Goal: Task Accomplishment & Management: Manage account settings

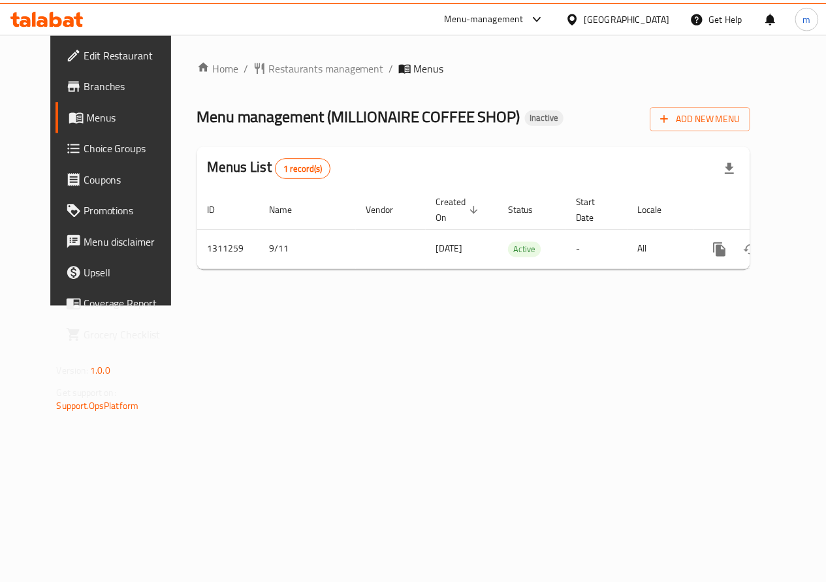
scroll to position [0, 5]
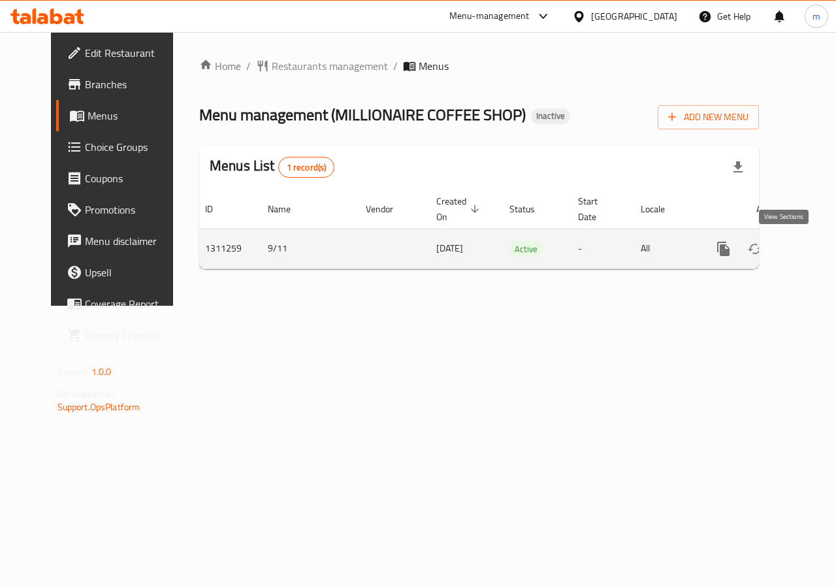
click at [809, 244] on icon "enhanced table" at bounding box center [817, 249] width 16 height 16
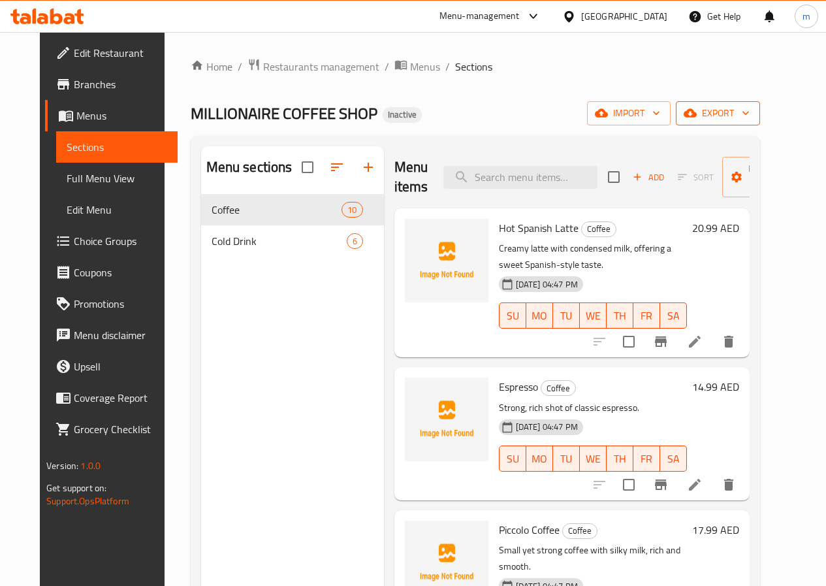
click at [749, 117] on span "export" at bounding box center [717, 113] width 63 height 16
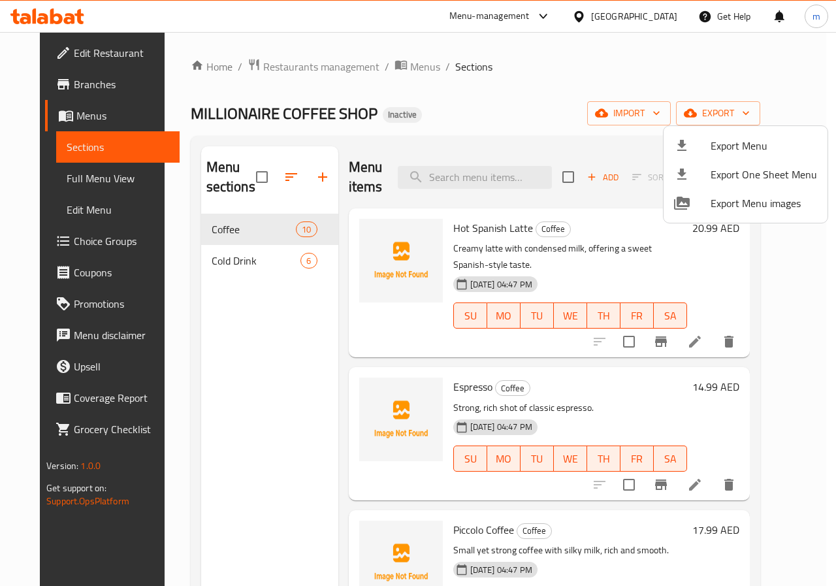
click at [681, 110] on div at bounding box center [418, 293] width 836 height 586
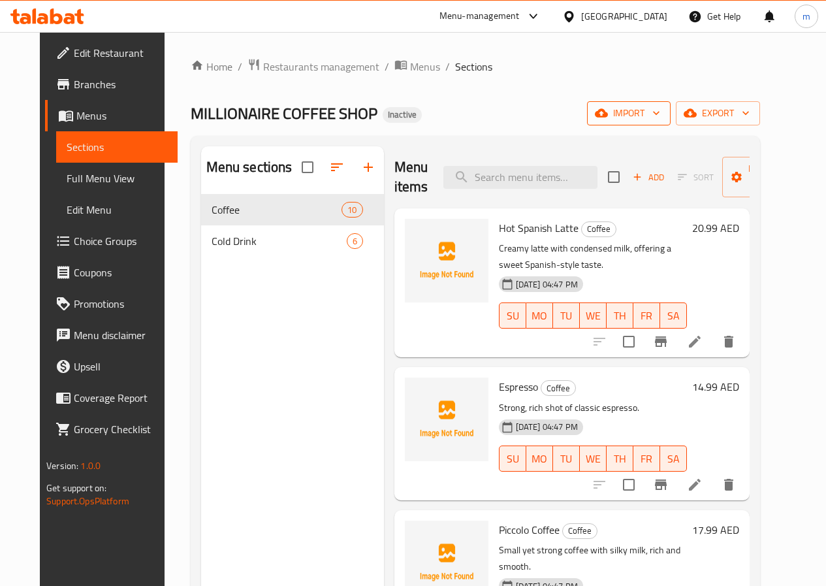
click at [660, 114] on span "import" at bounding box center [628, 113] width 63 height 16
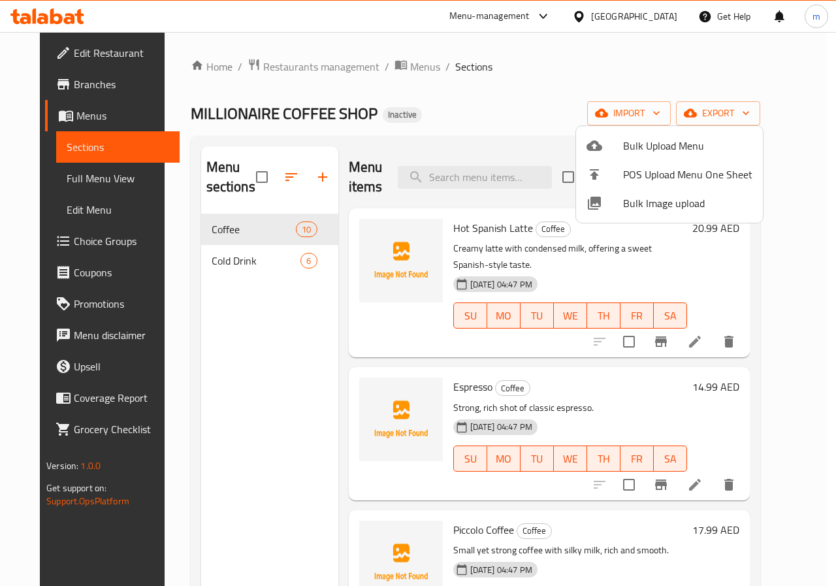
click at [704, 81] on div at bounding box center [418, 293] width 836 height 586
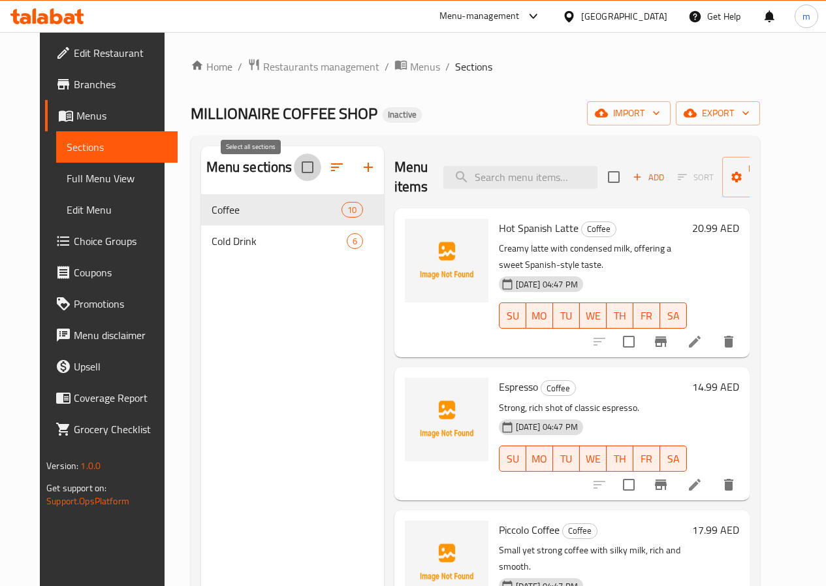
click at [294, 181] on input "checkbox" at bounding box center [307, 166] width 27 height 27
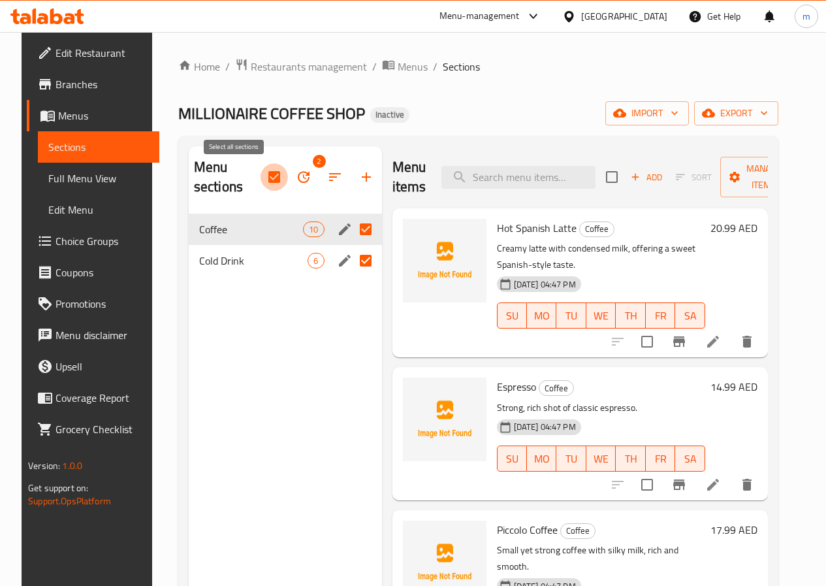
click at [260, 172] on input "checkbox" at bounding box center [273, 176] width 27 height 27
checkbox input "false"
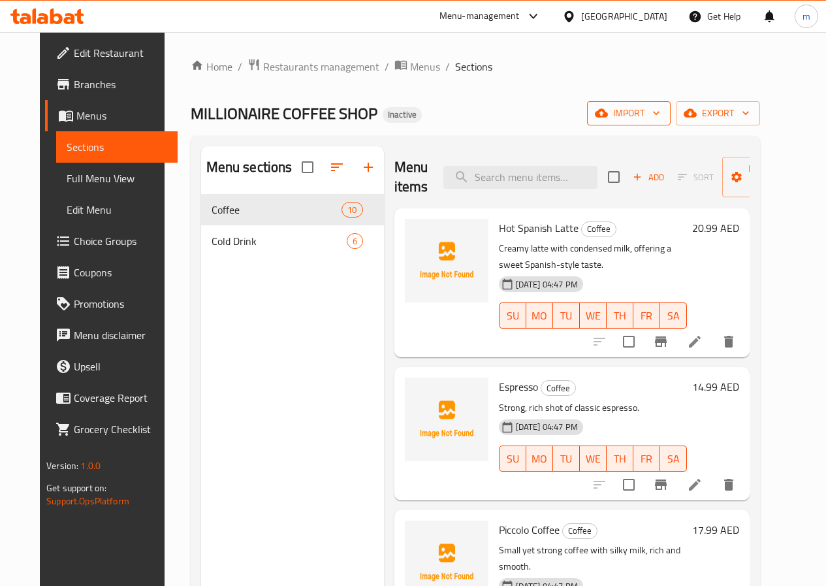
click at [660, 116] on span "import" at bounding box center [628, 113] width 63 height 16
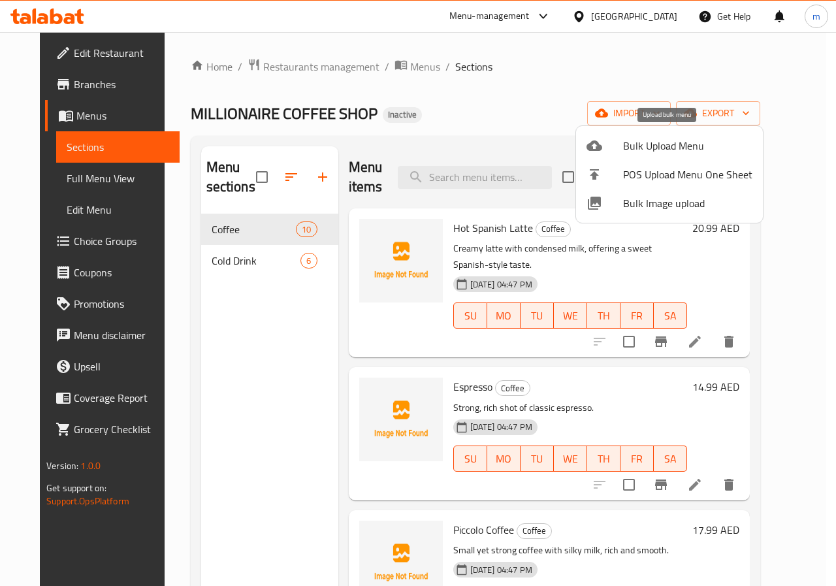
click at [678, 142] on span "Bulk Upload Menu" at bounding box center [687, 146] width 129 height 16
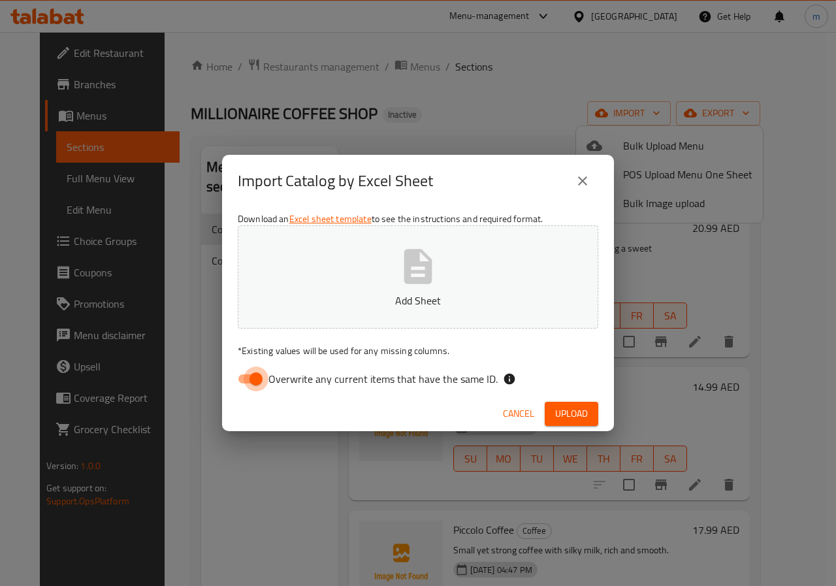
click at [245, 380] on input "Overwrite any current items that have the same ID." at bounding box center [256, 378] width 74 height 25
checkbox input "false"
click at [422, 286] on icon "button" at bounding box center [418, 266] width 42 height 42
click at [576, 416] on span "Upload" at bounding box center [571, 413] width 33 height 16
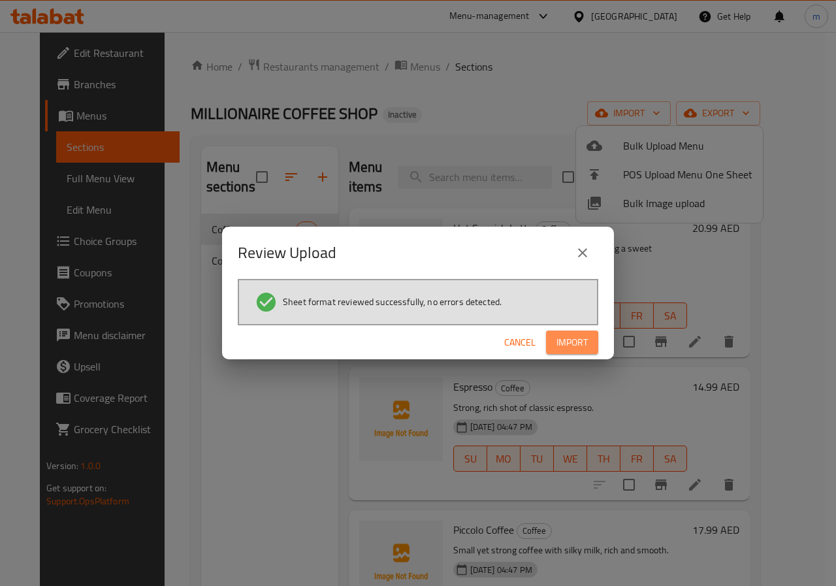
click at [584, 347] on span "Import" at bounding box center [571, 342] width 31 height 16
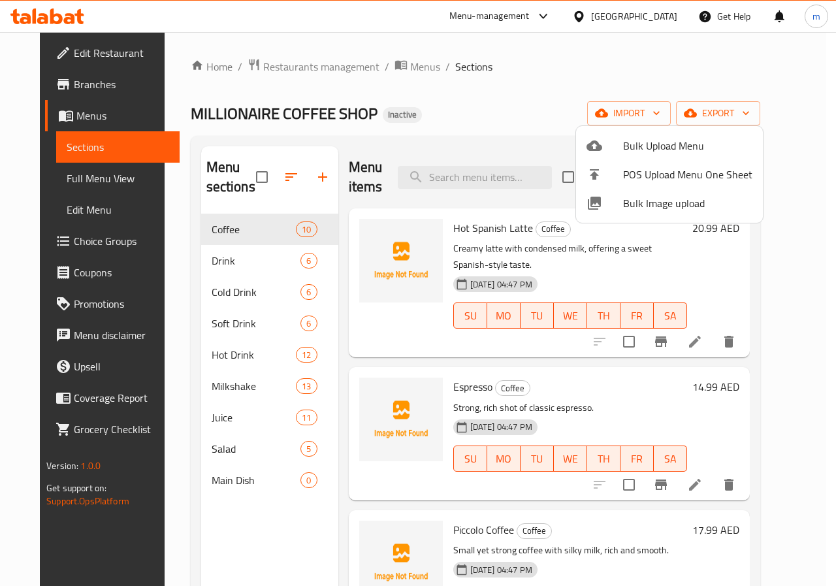
click at [66, 175] on div at bounding box center [418, 293] width 836 height 586
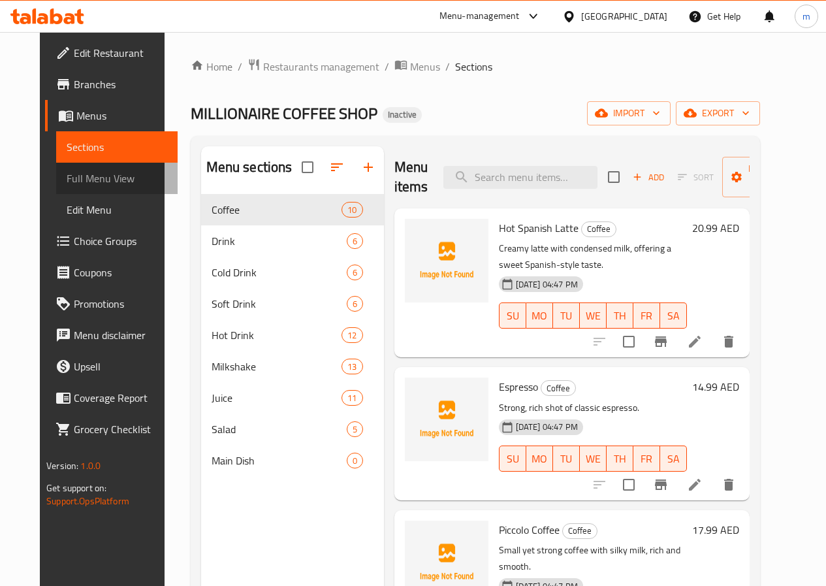
click at [70, 176] on span "Full Menu View" at bounding box center [117, 178] width 101 height 16
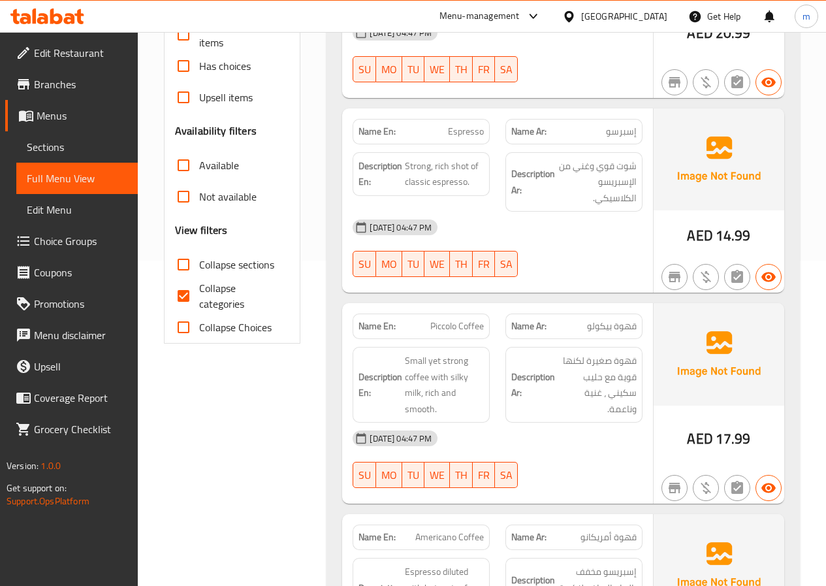
scroll to position [326, 0]
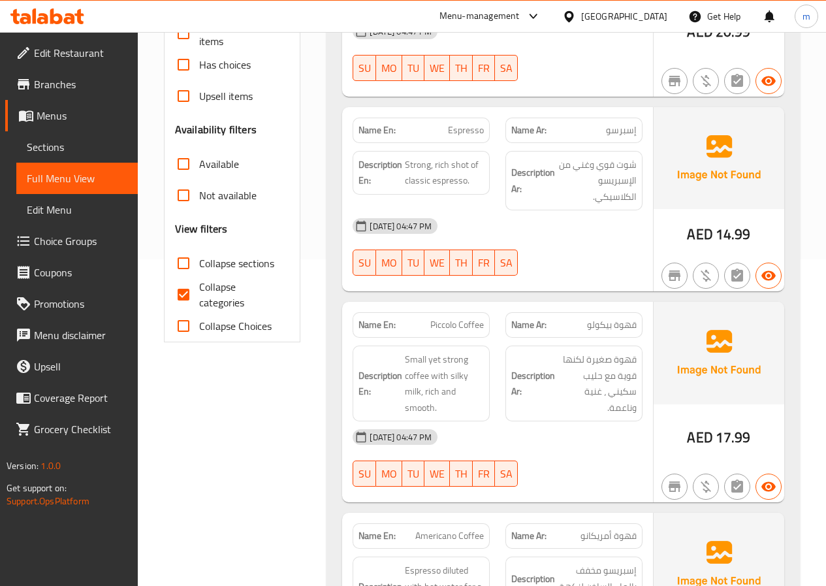
click at [209, 288] on span "Collapse categories" at bounding box center [239, 294] width 80 height 31
click at [199, 288] on input "Collapse categories" at bounding box center [183, 294] width 31 height 31
checkbox input "false"
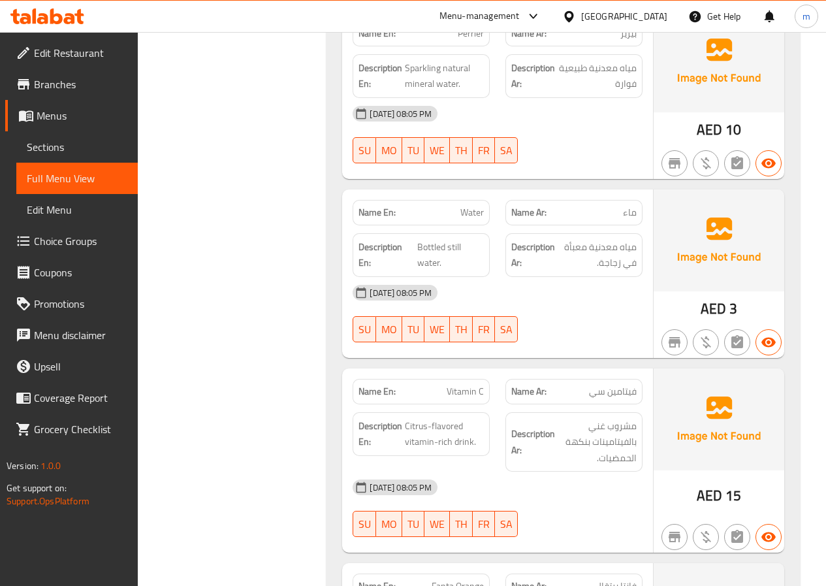
scroll to position [2742, 0]
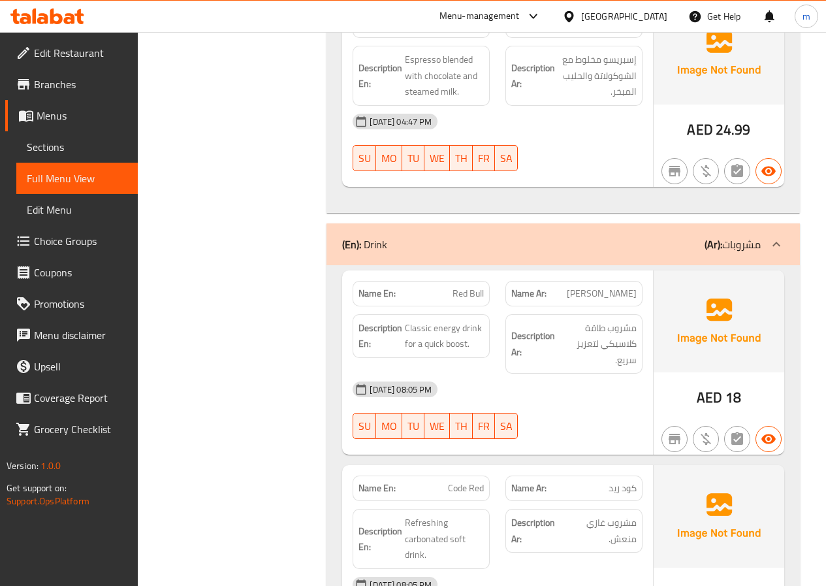
click at [98, 249] on link "Choice Groups" at bounding box center [71, 240] width 133 height 31
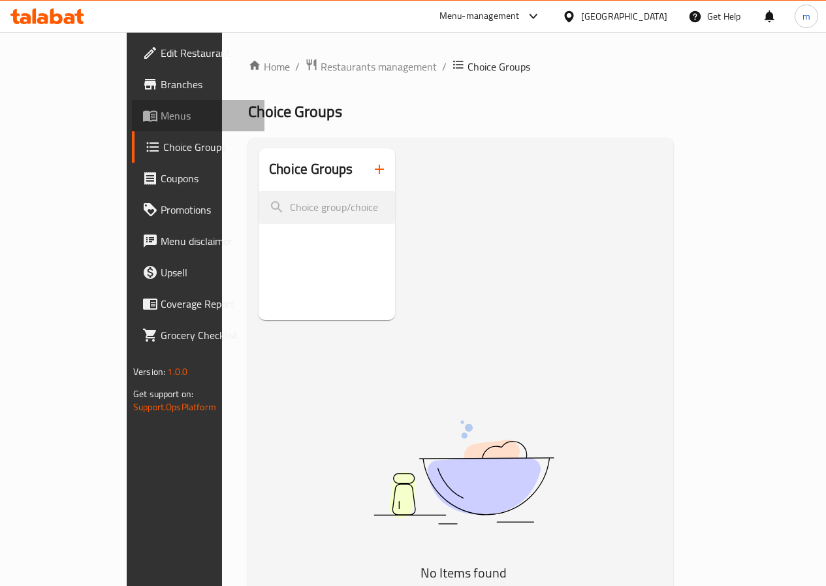
click at [161, 112] on span "Menus" at bounding box center [207, 116] width 93 height 16
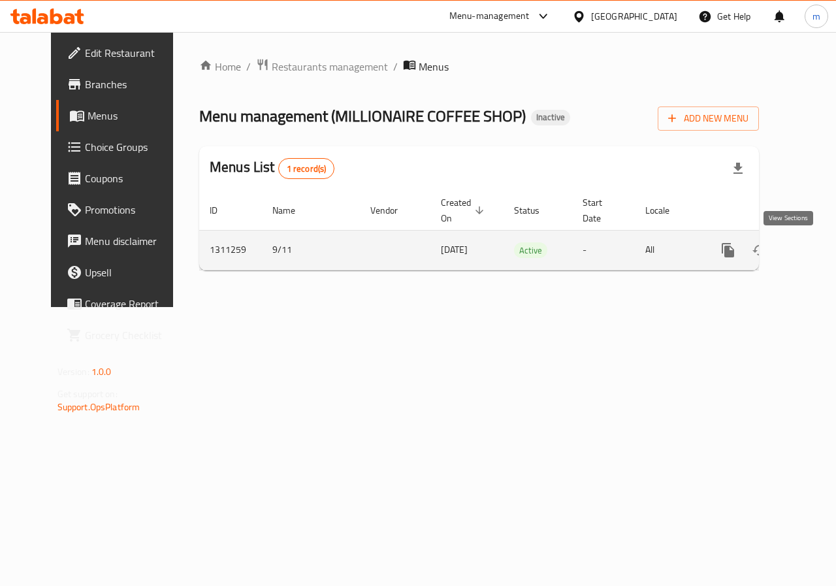
click at [814, 255] on icon "enhanced table" at bounding box center [822, 250] width 16 height 16
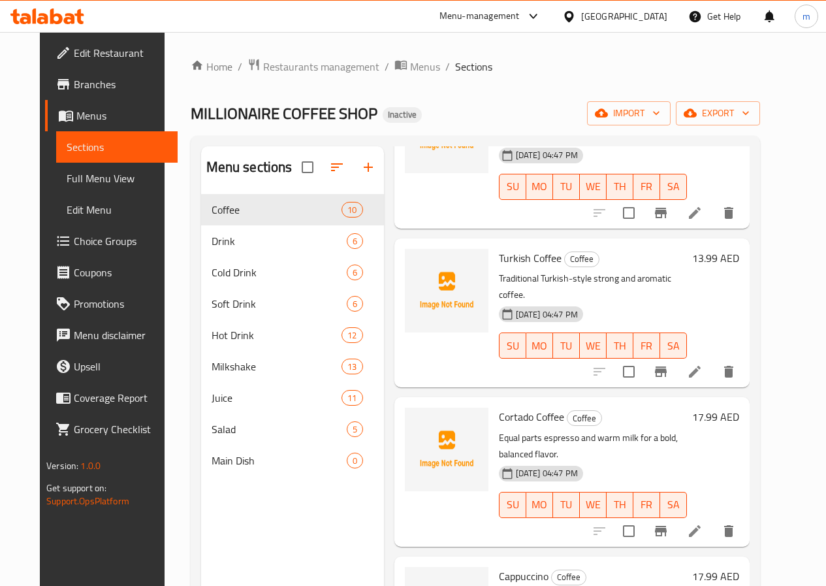
scroll to position [909, 0]
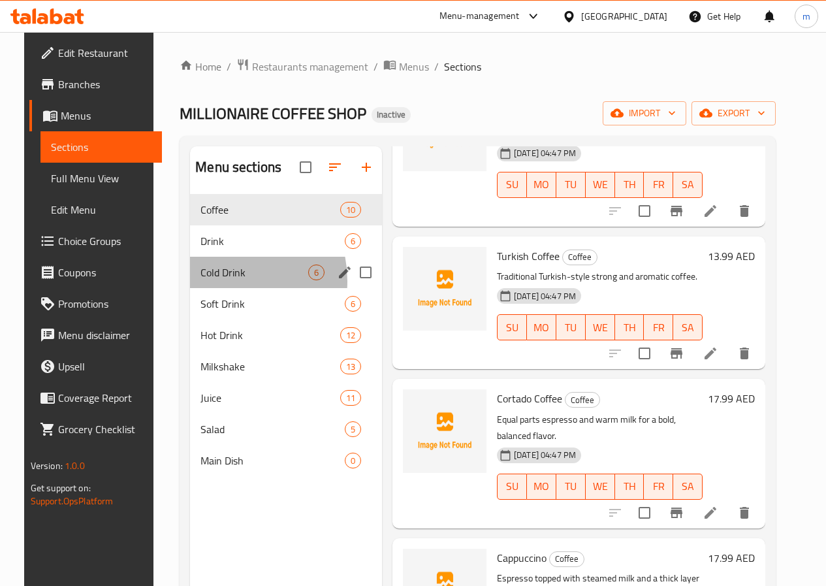
click at [205, 288] on div "Cold Drink 6" at bounding box center [286, 272] width 192 height 31
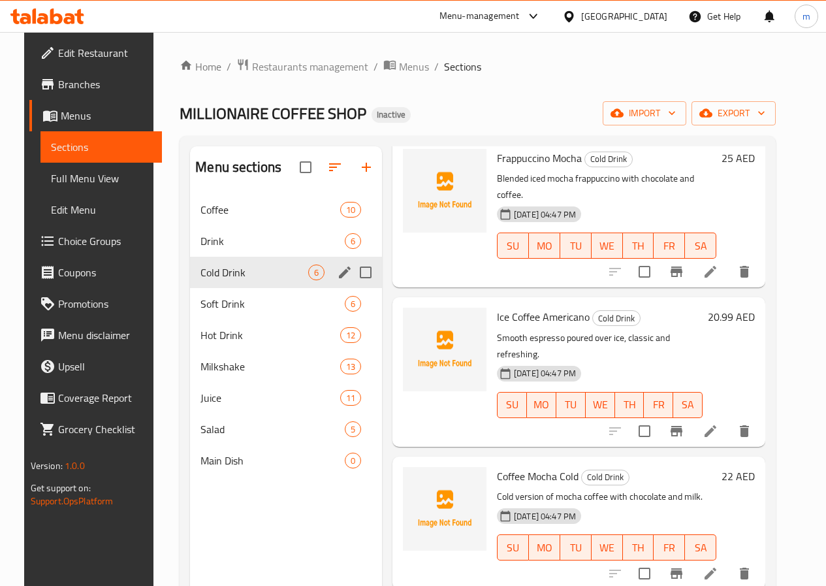
scroll to position [322, 0]
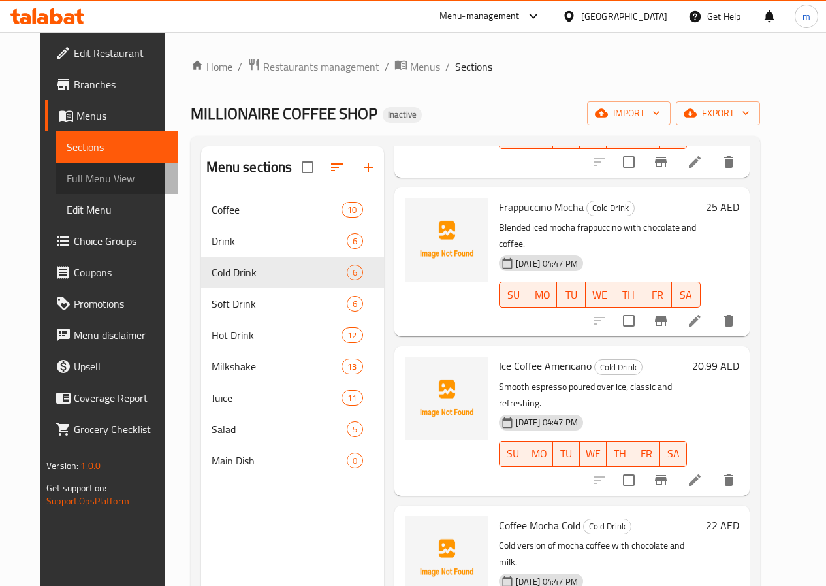
click at [79, 175] on span "Full Menu View" at bounding box center [117, 178] width 101 height 16
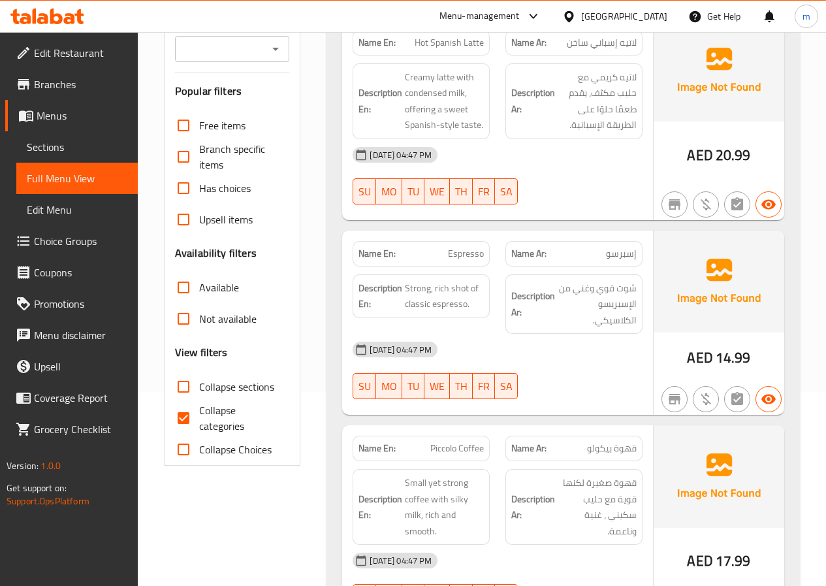
scroll to position [196, 0]
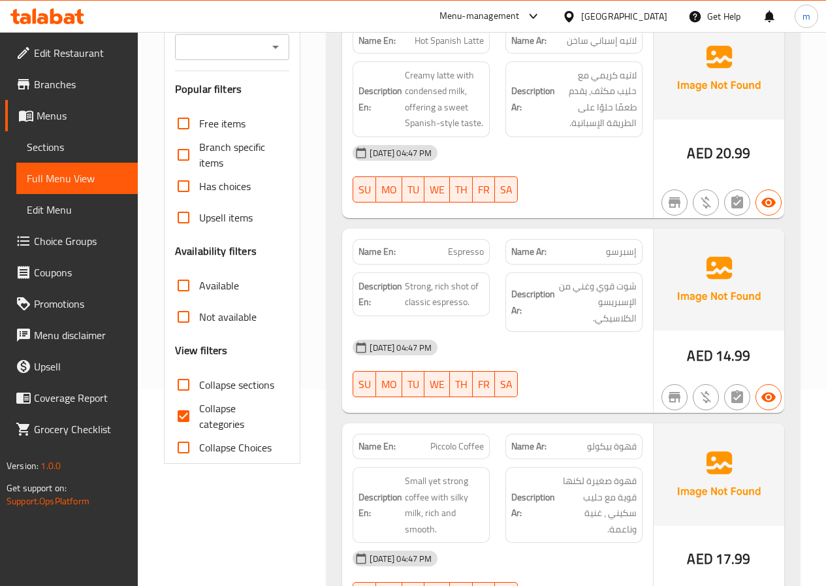
click at [184, 409] on input "Collapse categories" at bounding box center [183, 415] width 31 height 31
checkbox input "false"
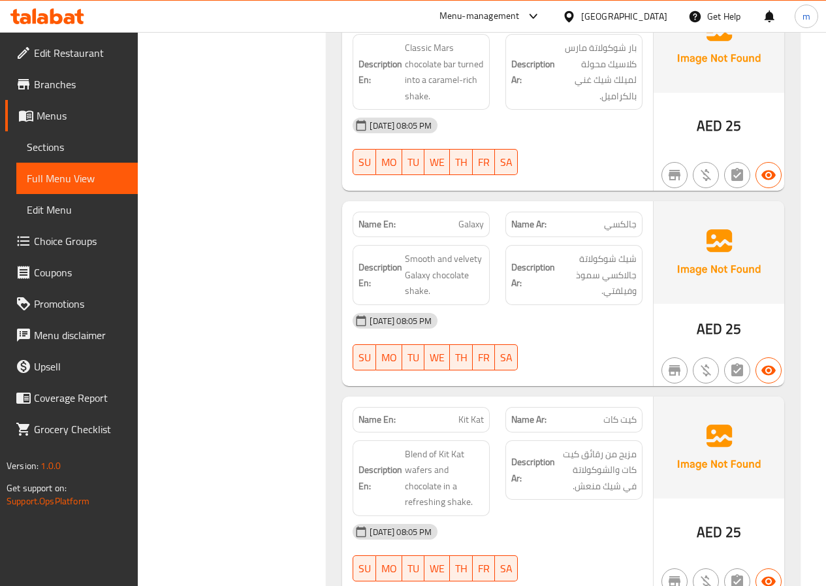
scroll to position [9165, 0]
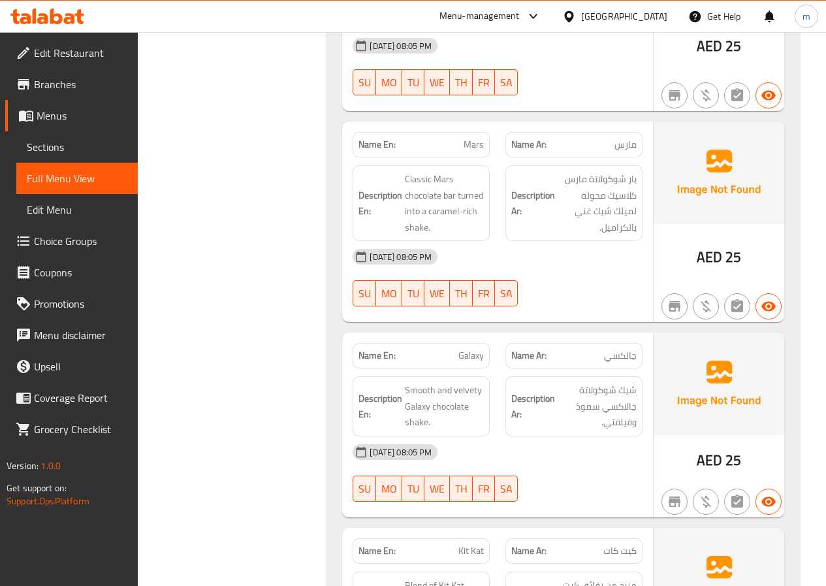
click at [51, 151] on span "Sections" at bounding box center [77, 147] width 101 height 16
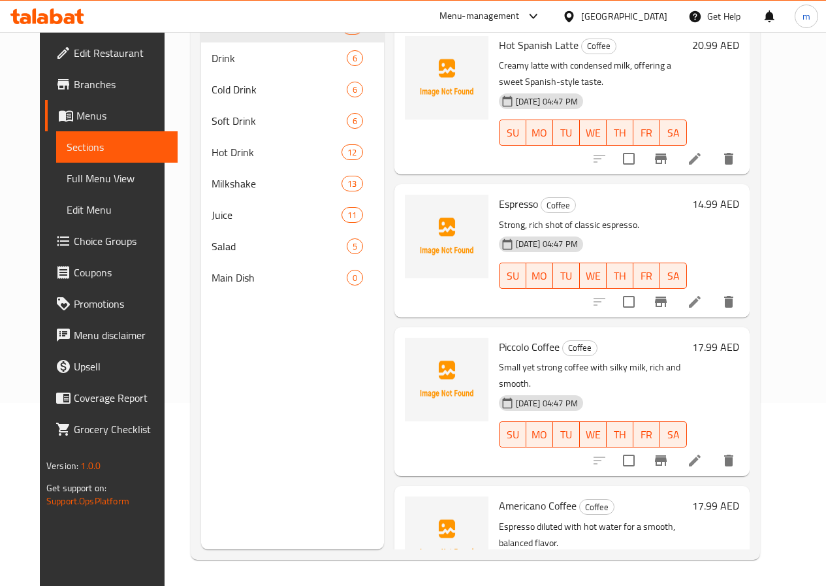
scroll to position [183, 0]
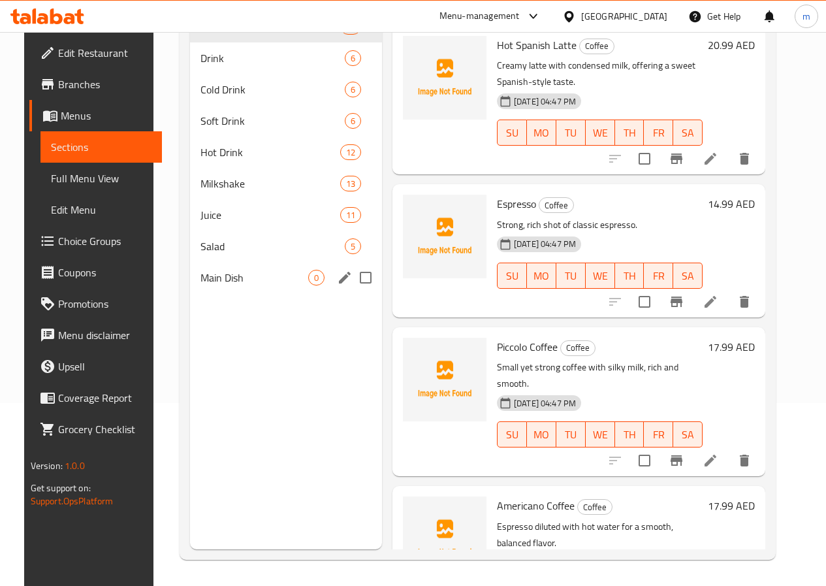
click at [352, 291] on input "Menu sections" at bounding box center [365, 277] width 27 height 27
checkbox input "true"
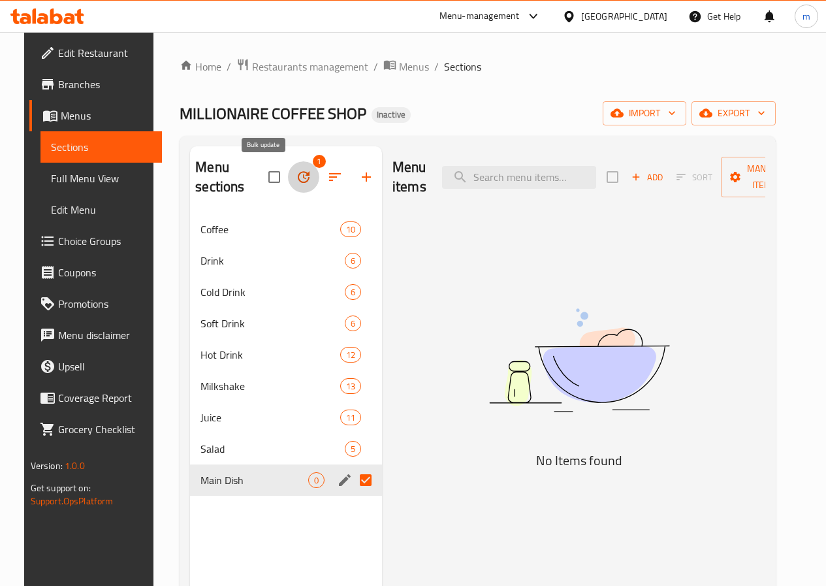
click at [296, 178] on icon "button" at bounding box center [304, 177] width 16 height 16
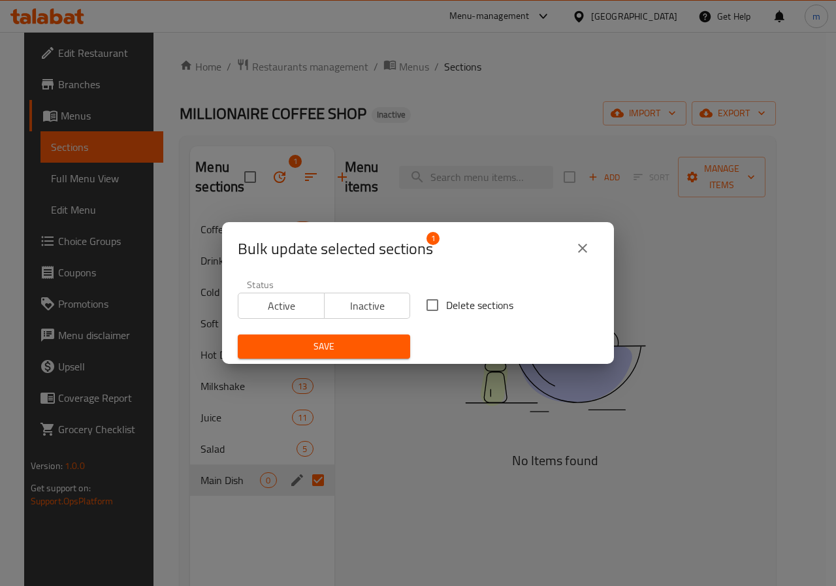
click at [431, 302] on input "Delete sections" at bounding box center [431, 304] width 27 height 27
checkbox input "true"
click at [374, 343] on span "Save" at bounding box center [323, 346] width 151 height 16
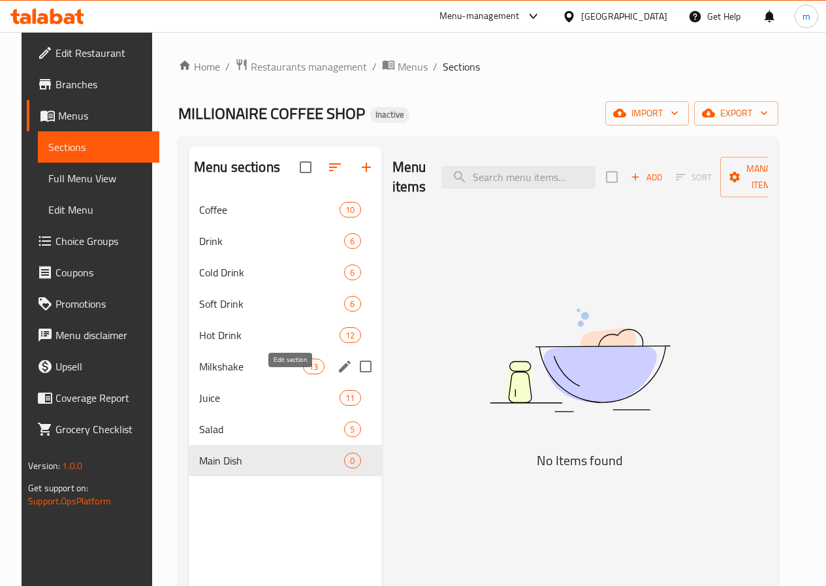
click at [337, 374] on icon "edit" at bounding box center [345, 366] width 16 height 16
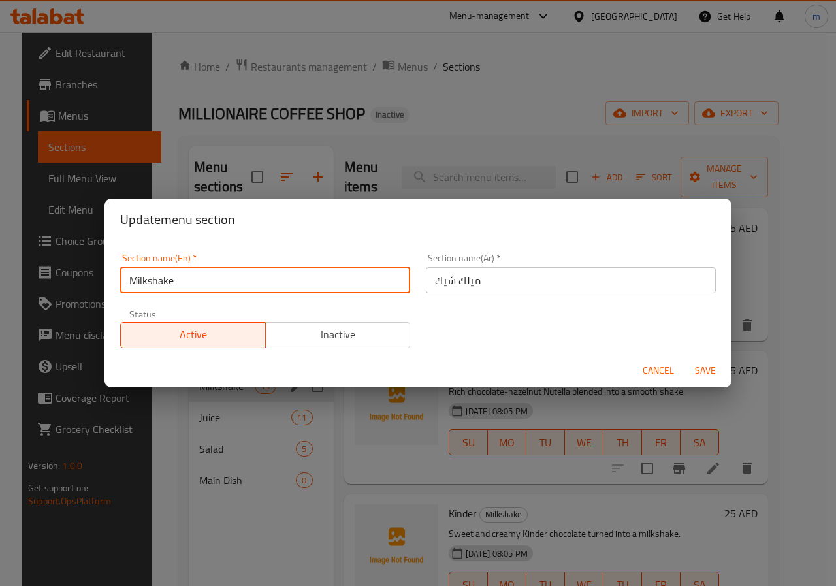
click at [144, 282] on input "Milkshake" at bounding box center [265, 280] width 290 height 26
click at [148, 283] on input "Milkshake" at bounding box center [265, 280] width 290 height 26
type input "Milk shake"
click at [709, 364] on span "Save" at bounding box center [704, 370] width 31 height 16
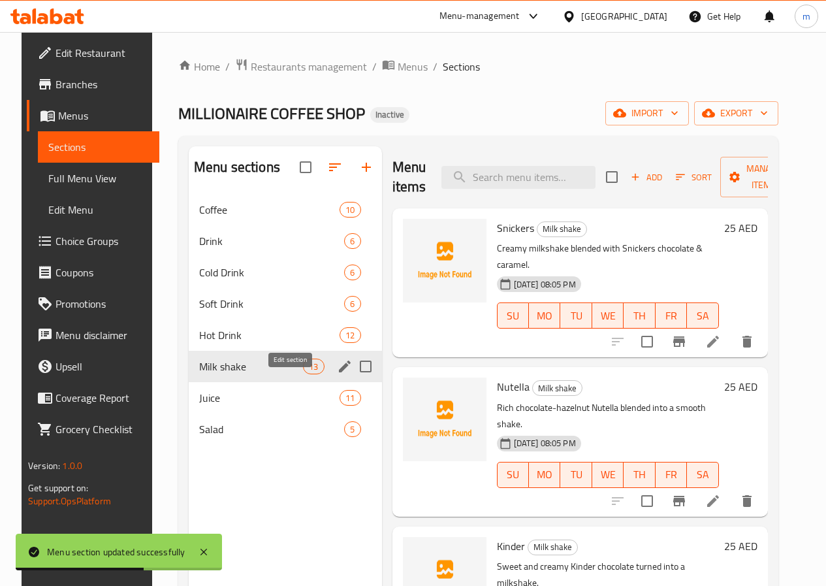
click at [337, 374] on icon "edit" at bounding box center [345, 366] width 16 height 16
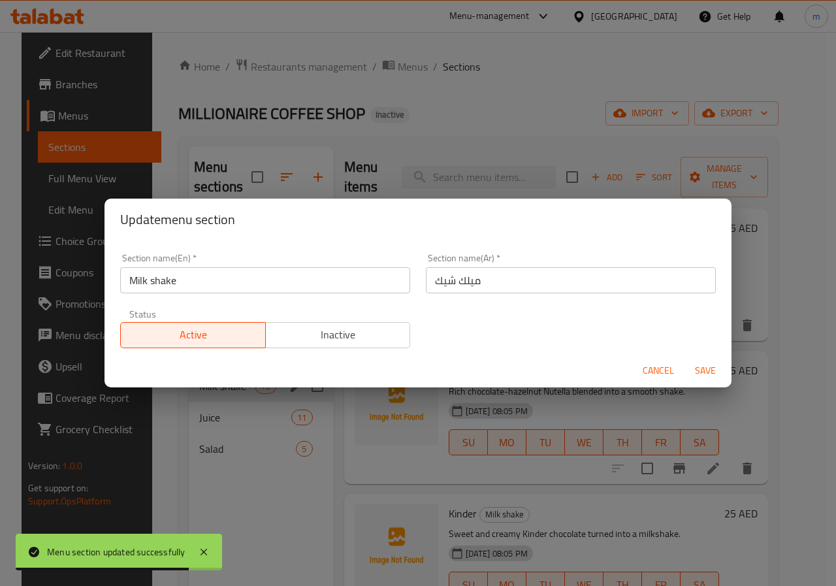
click at [153, 281] on input "Milk shake" at bounding box center [265, 280] width 290 height 26
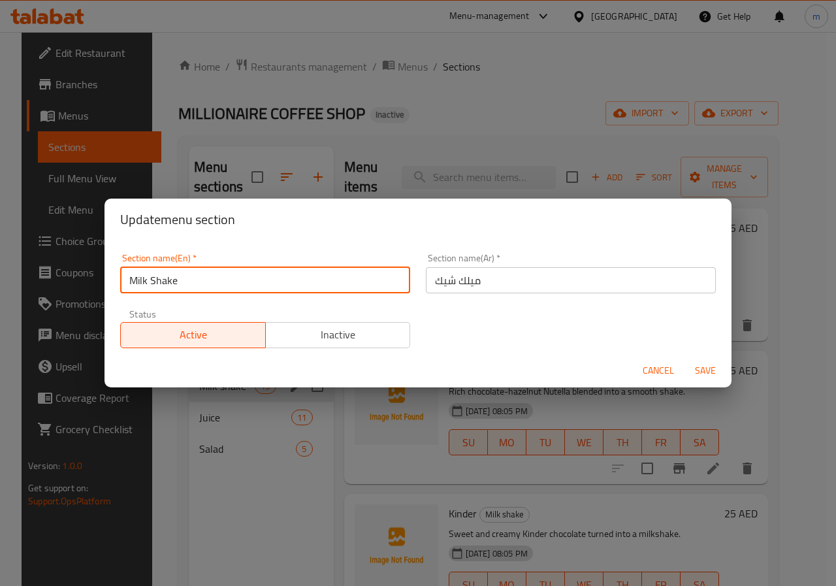
type input "Milk Shake"
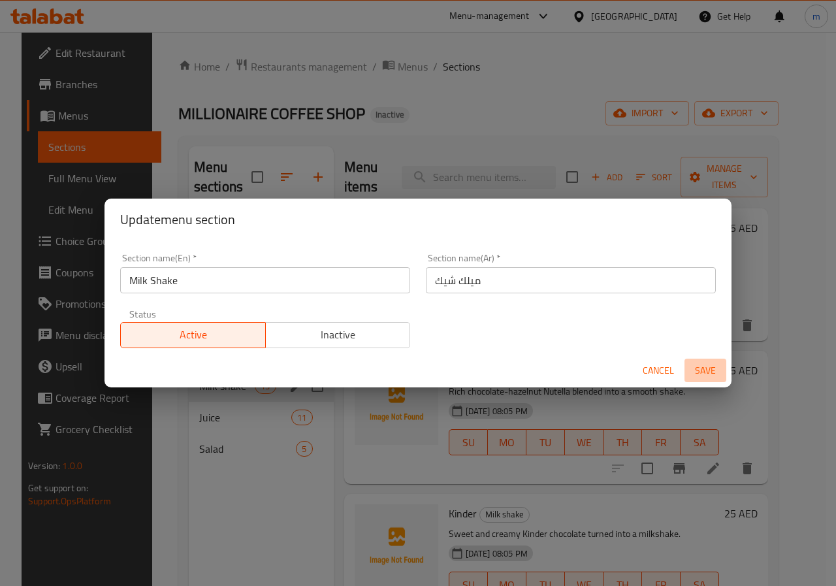
click at [710, 373] on span "Save" at bounding box center [704, 370] width 31 height 16
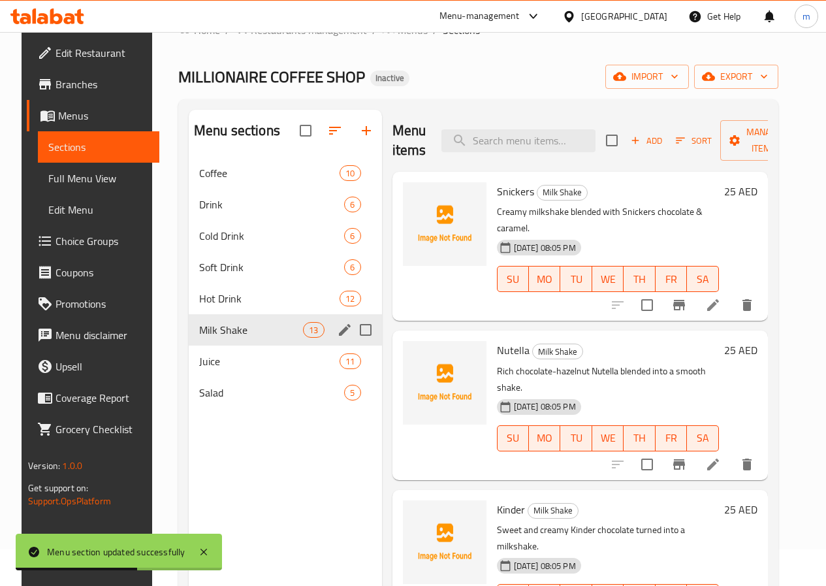
scroll to position [65, 0]
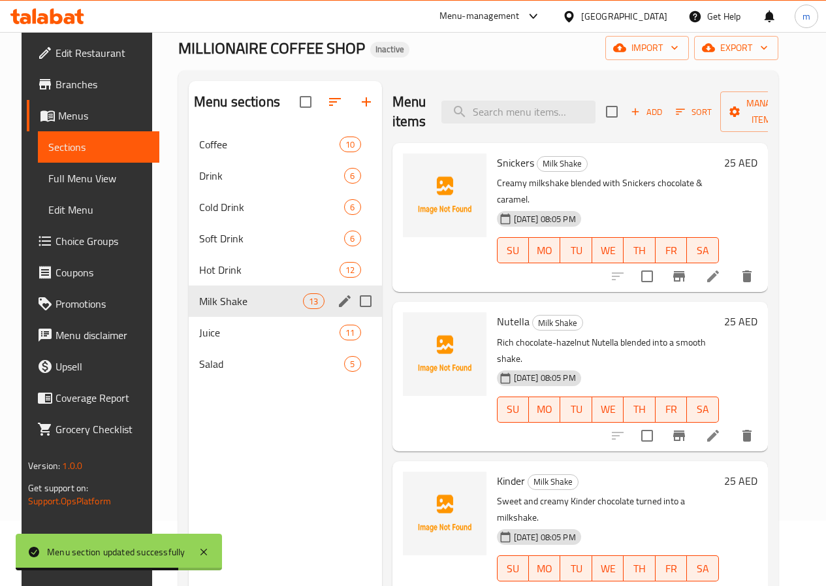
click at [398, 548] on div at bounding box center [445, 535] width 94 height 138
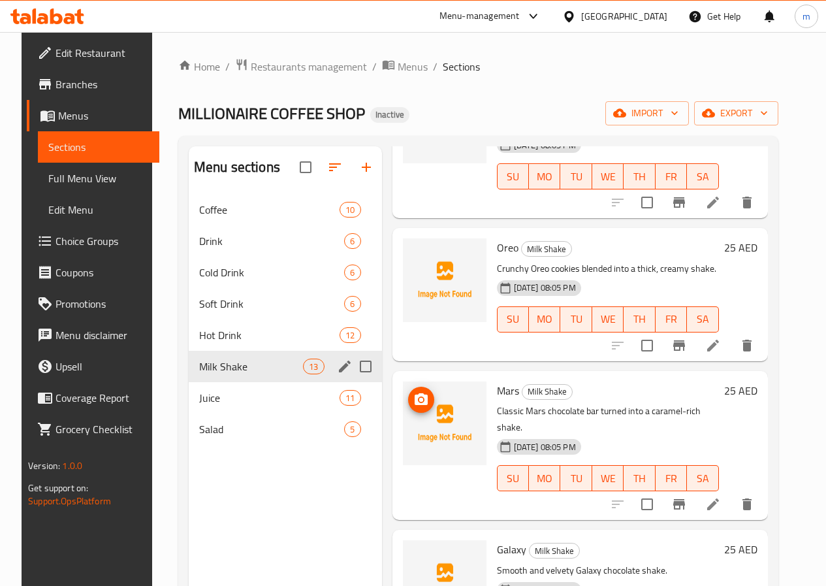
scroll to position [849, 0]
